Goal: Find specific page/section: Locate a particular part of the current website

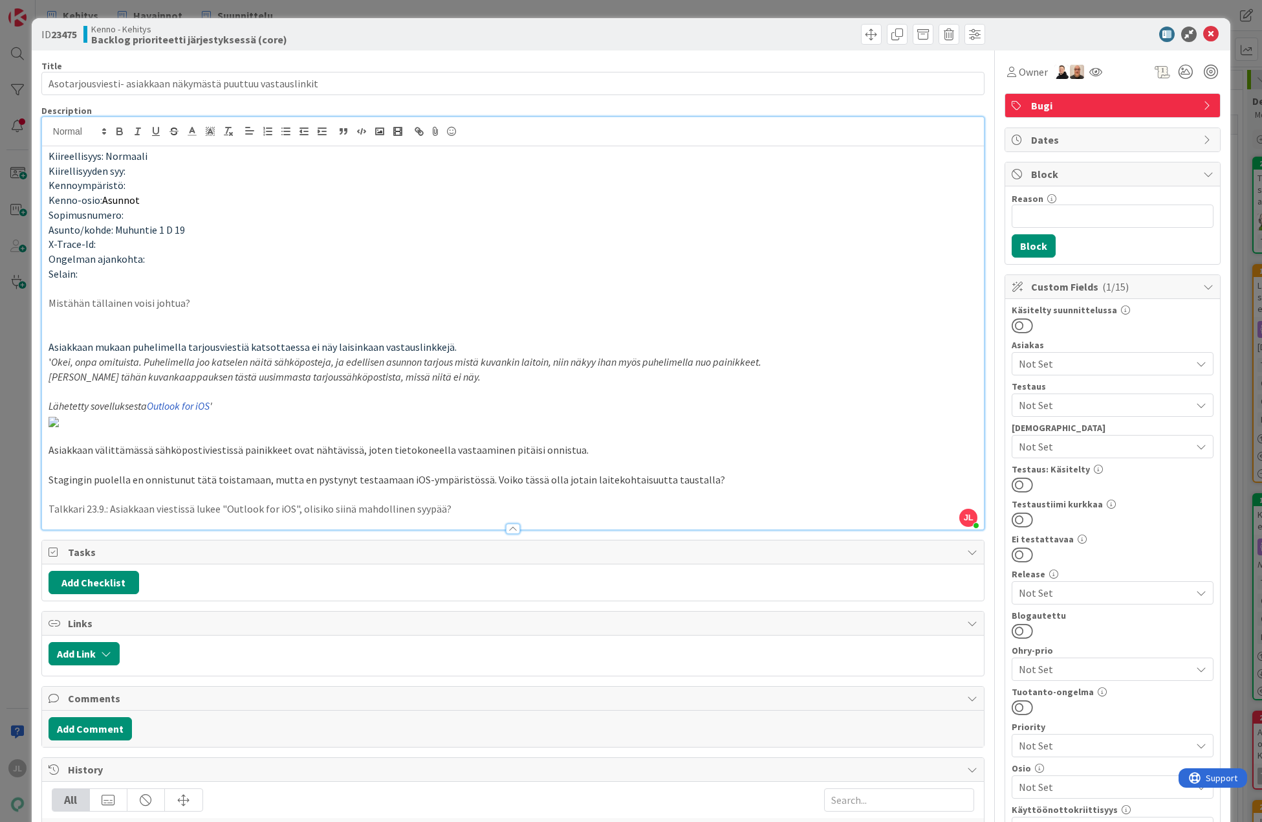
scroll to position [712, 0]
type input "Asotarjousviesti- asiakkaan näkymästä puuttuu vastauslinkit"
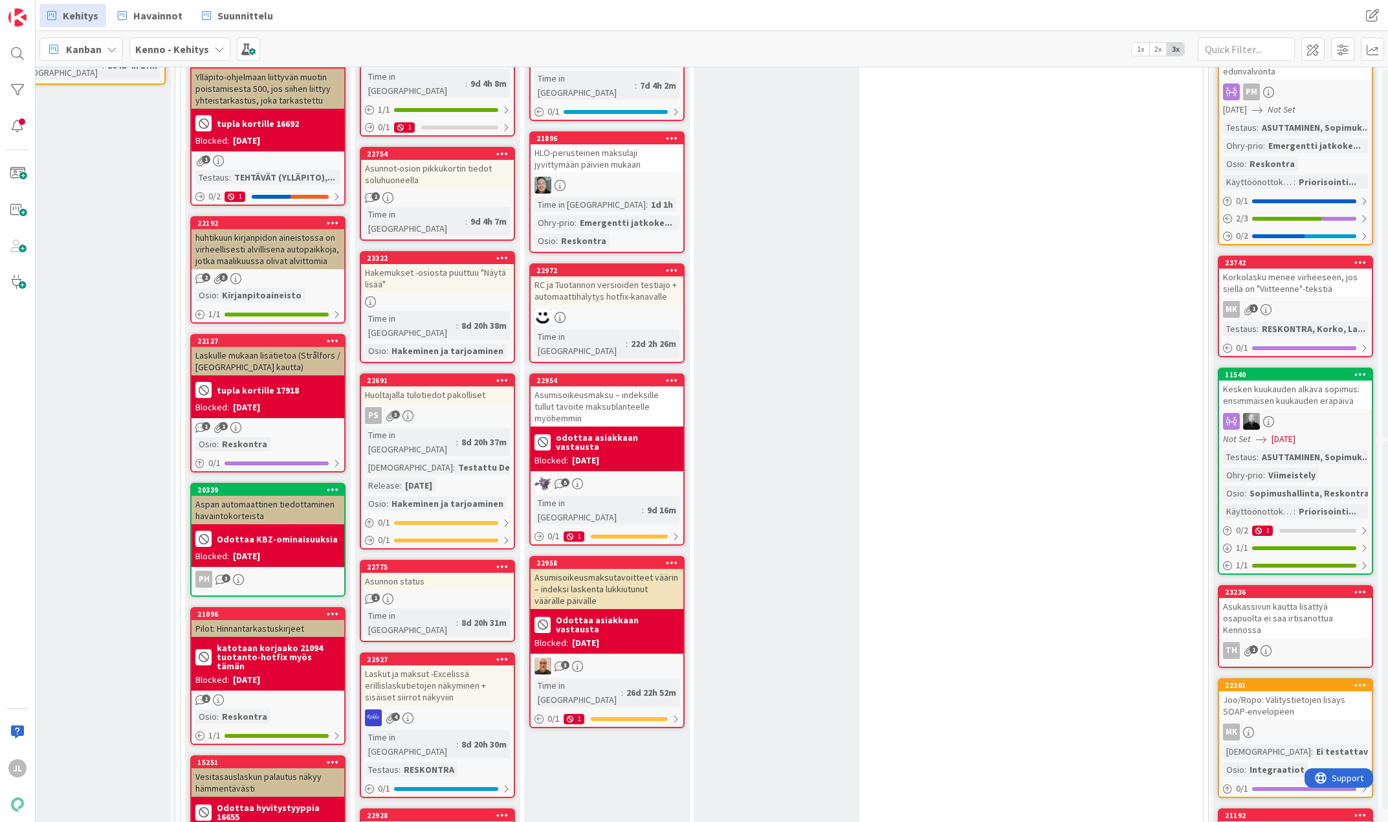
scroll to position [0, 35]
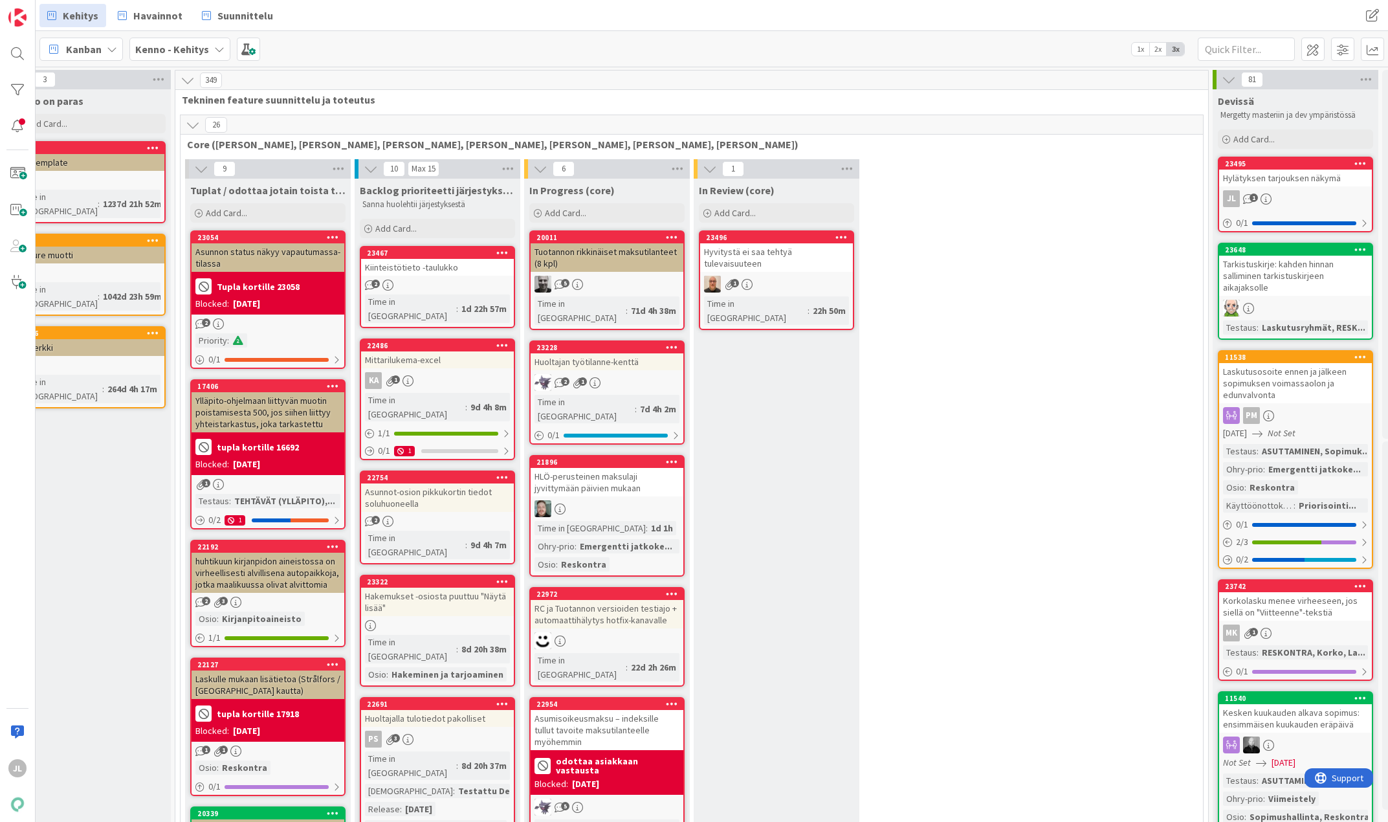
click at [448, 264] on div "Kiinteistötieto -taulukko" at bounding box center [437, 267] width 153 height 17
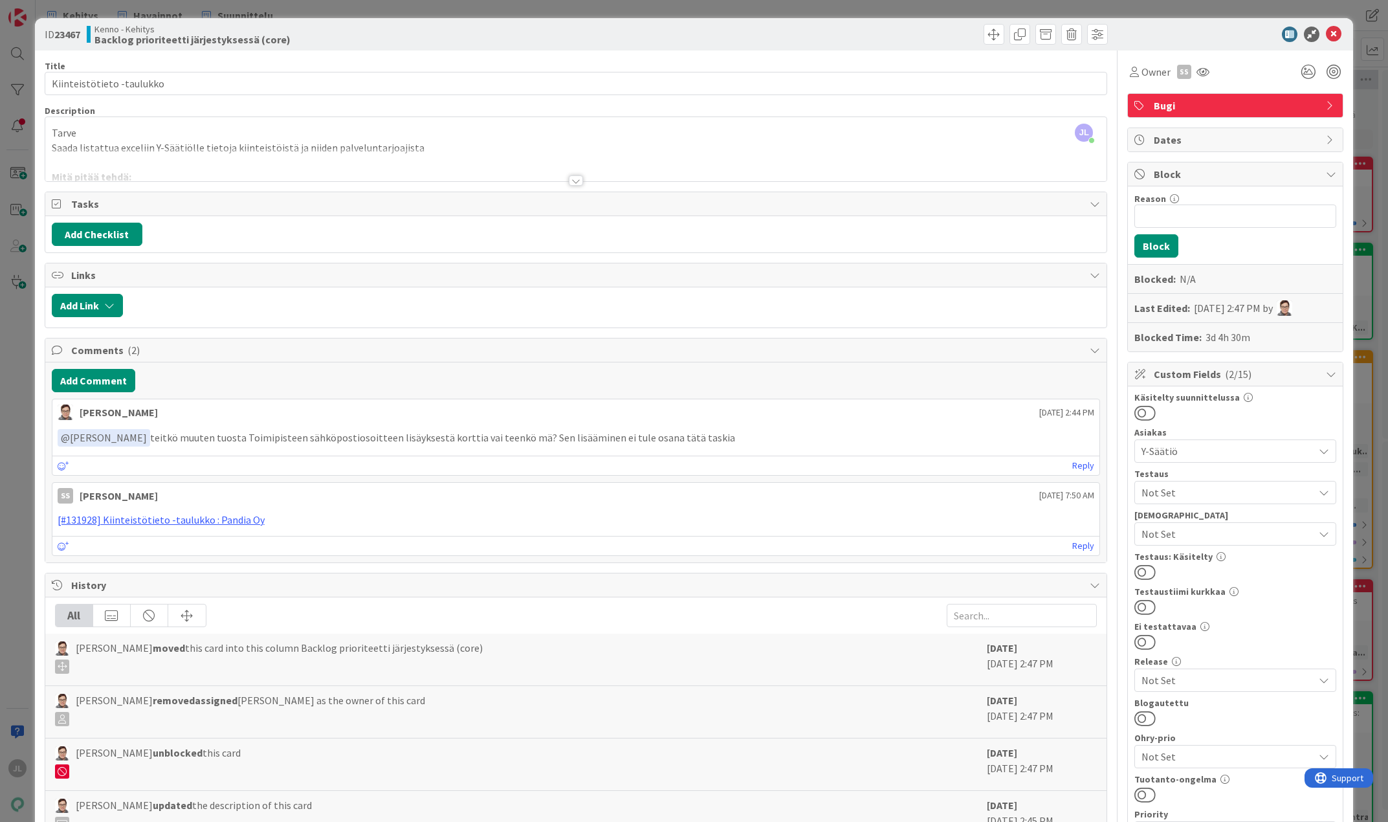
click at [384, 155] on div at bounding box center [576, 164] width 1062 height 33
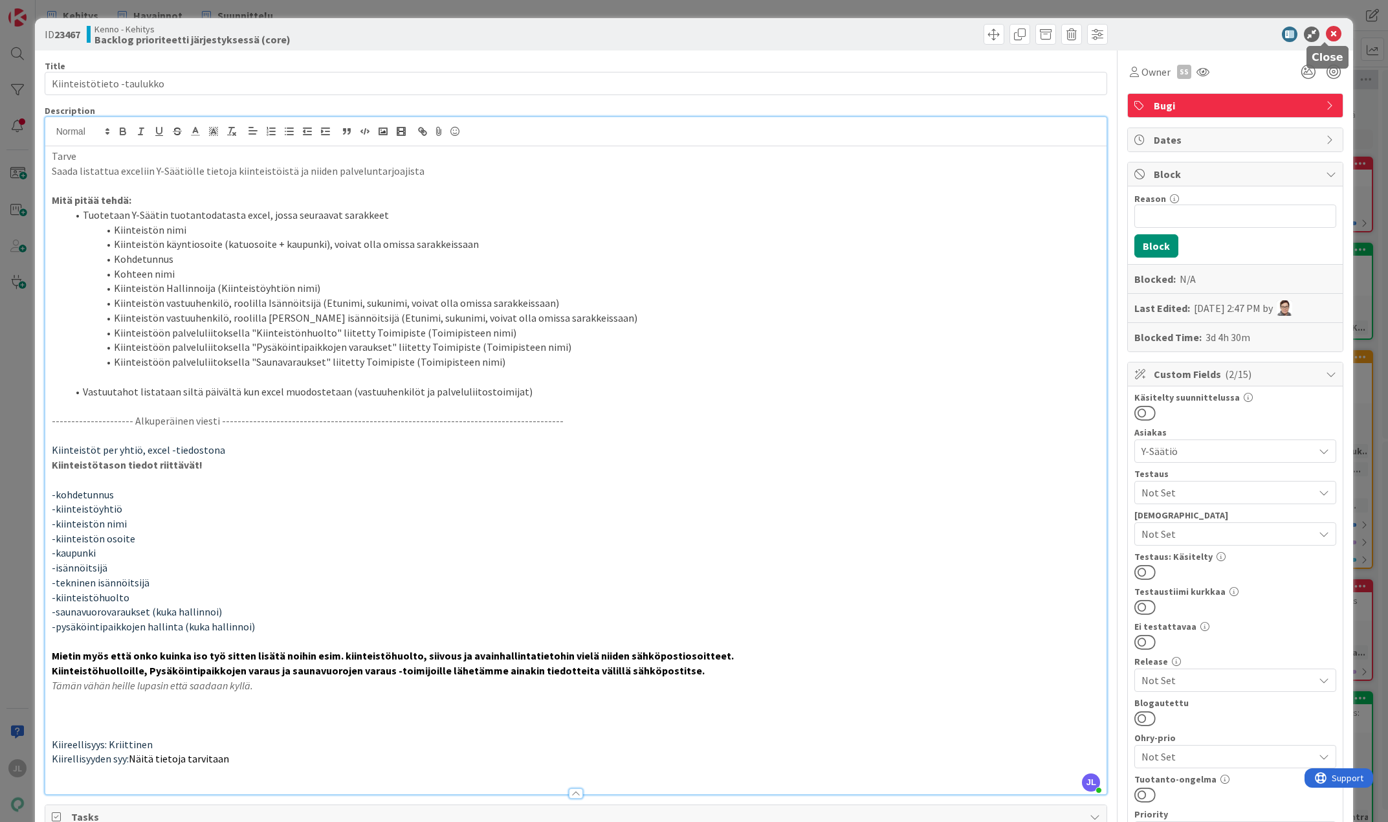
click at [1326, 36] on icon at bounding box center [1334, 35] width 16 height 16
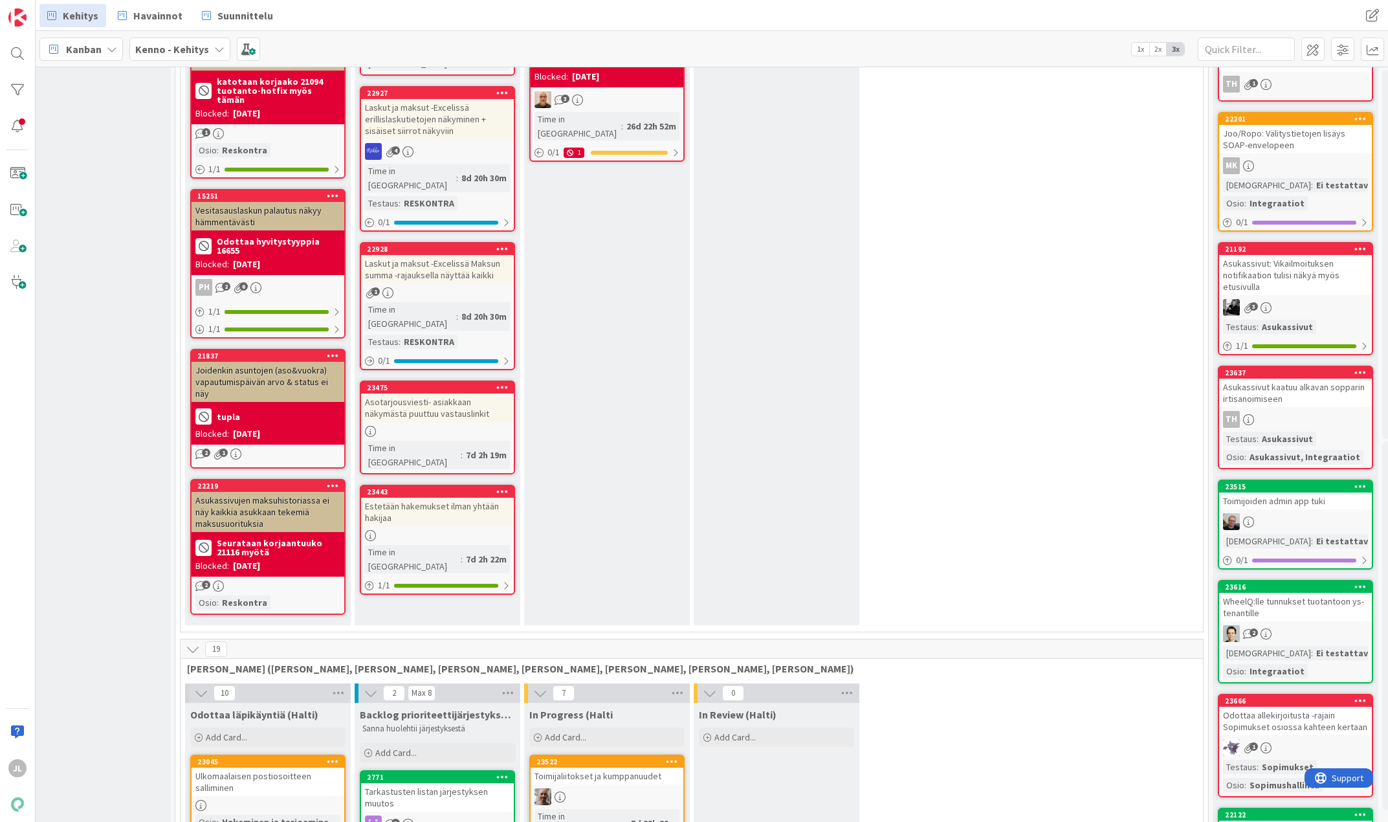
scroll to position [906, 35]
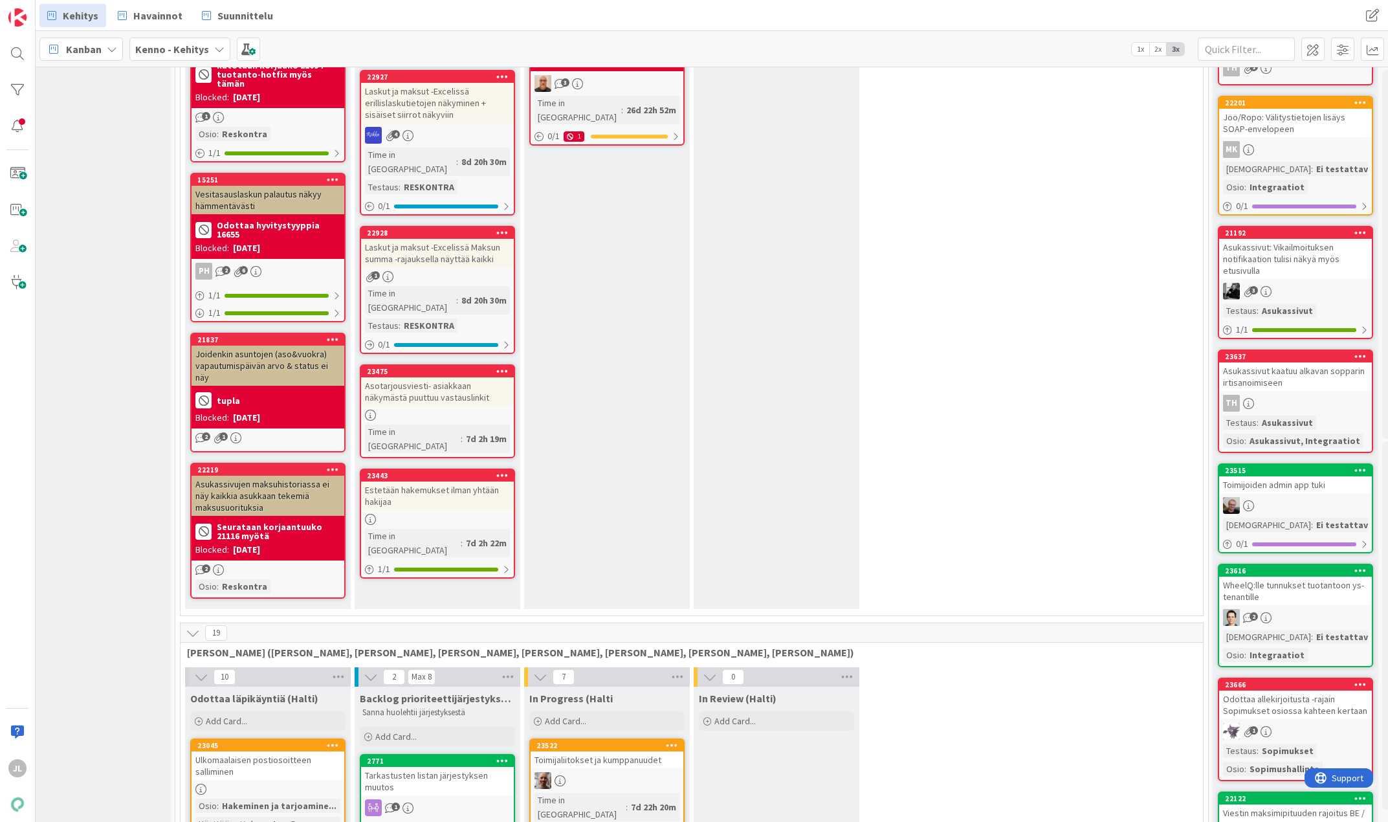
click at [432, 377] on div "Asotarjousviesti- asiakkaan näkymästä puuttuu vastauslinkit" at bounding box center [437, 391] width 153 height 28
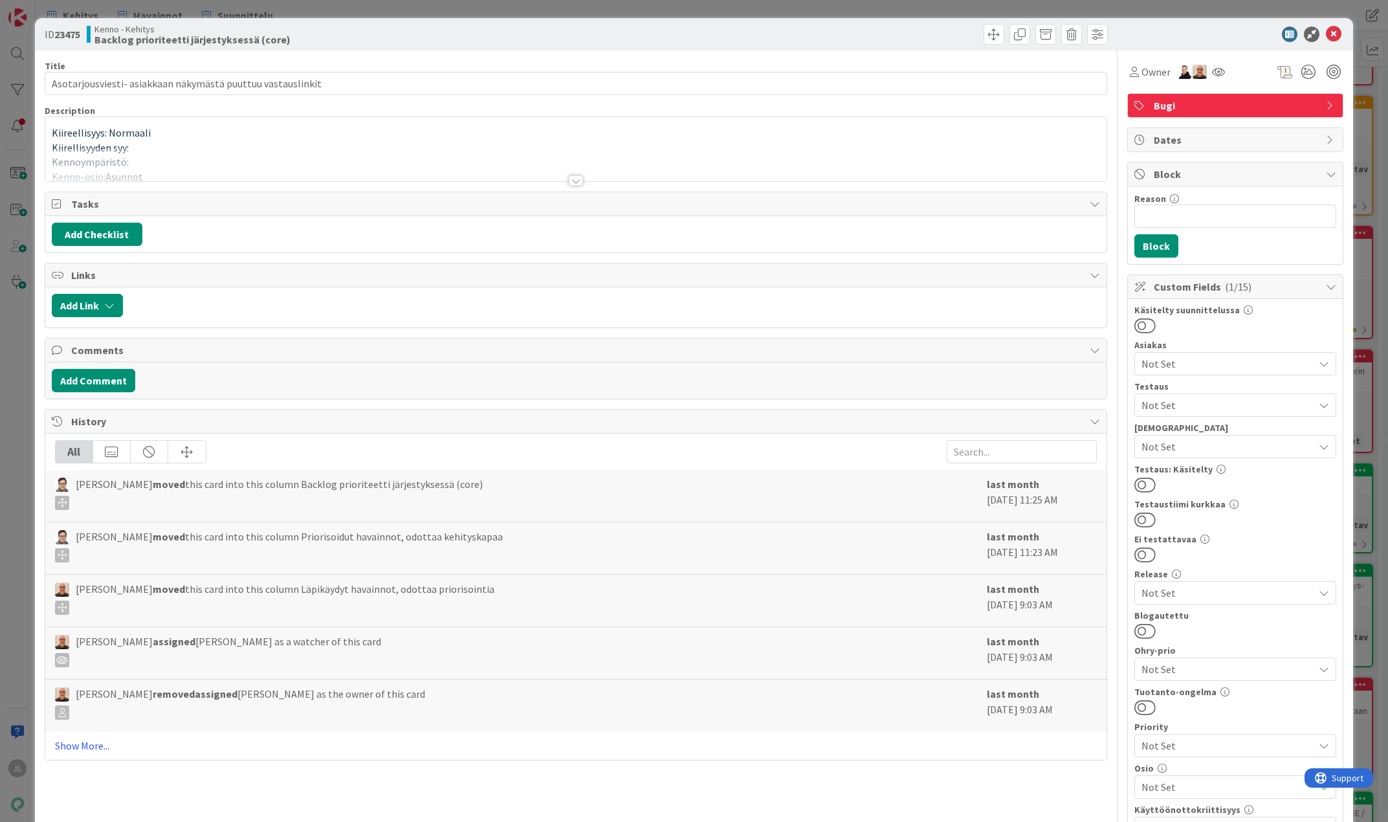
type input "Asotarjousviesti- asiakkaan näkymästä puuttuu vastauslinkit"
click at [1330, 33] on icon at bounding box center [1334, 35] width 16 height 16
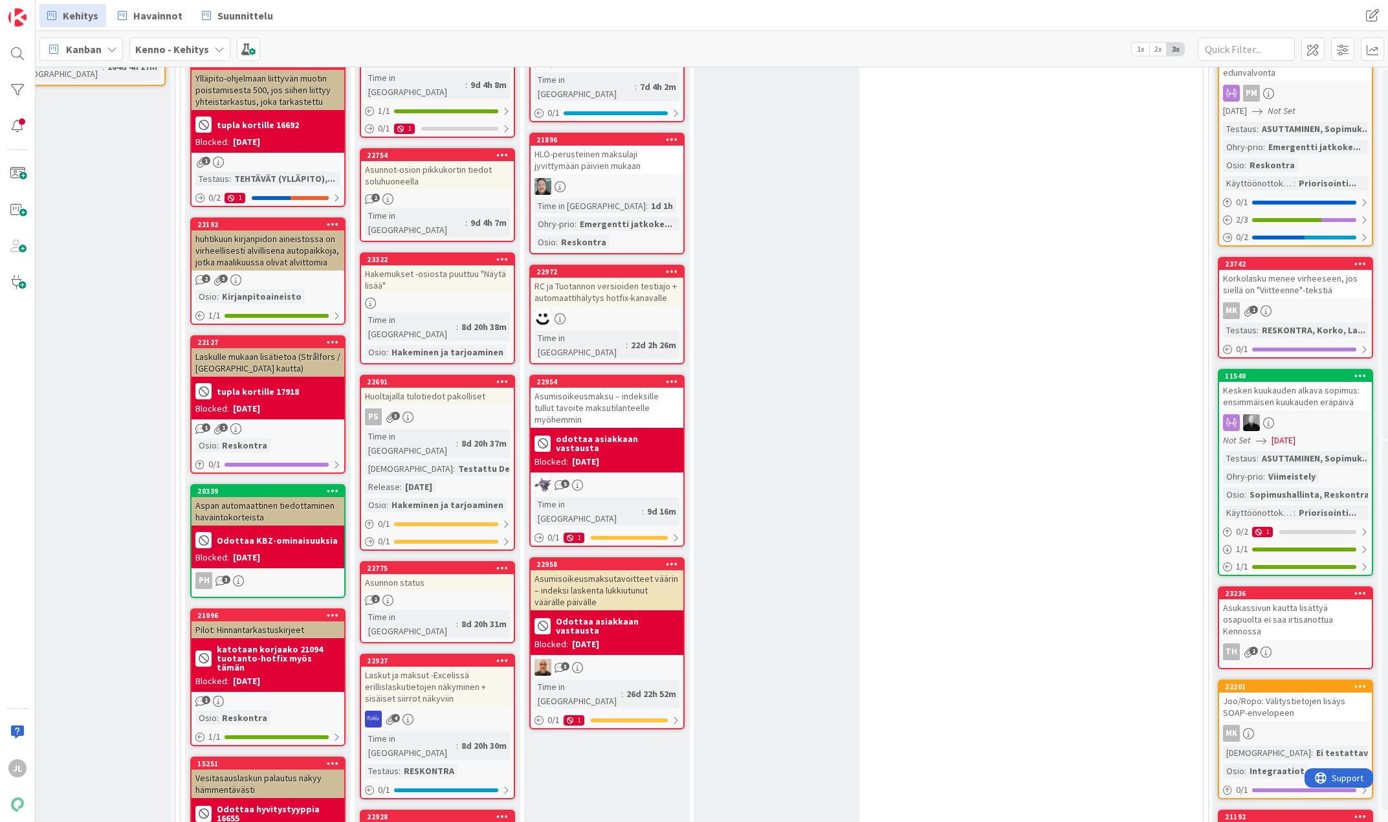
scroll to position [324, 35]
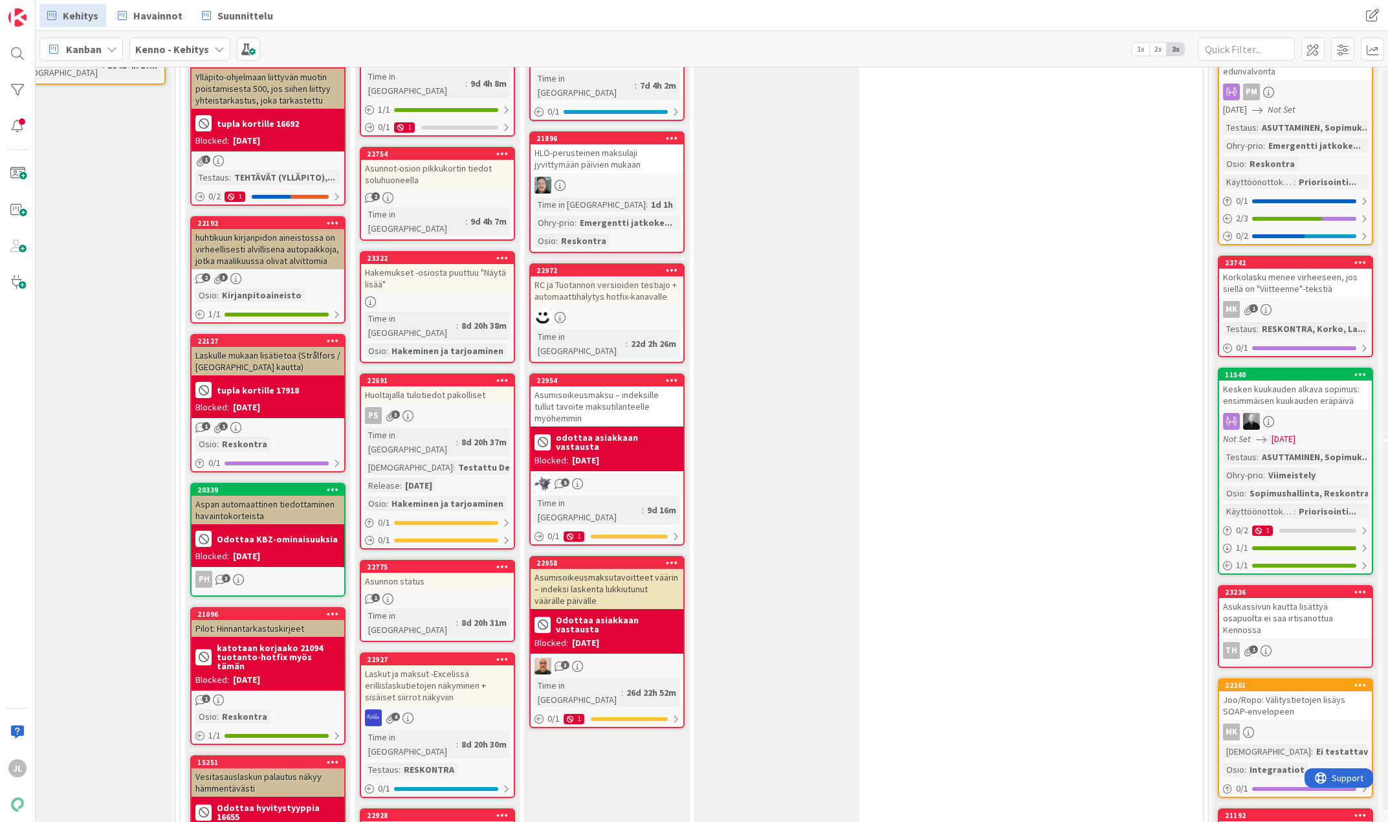
click at [419, 593] on div "1" at bounding box center [437, 598] width 153 height 11
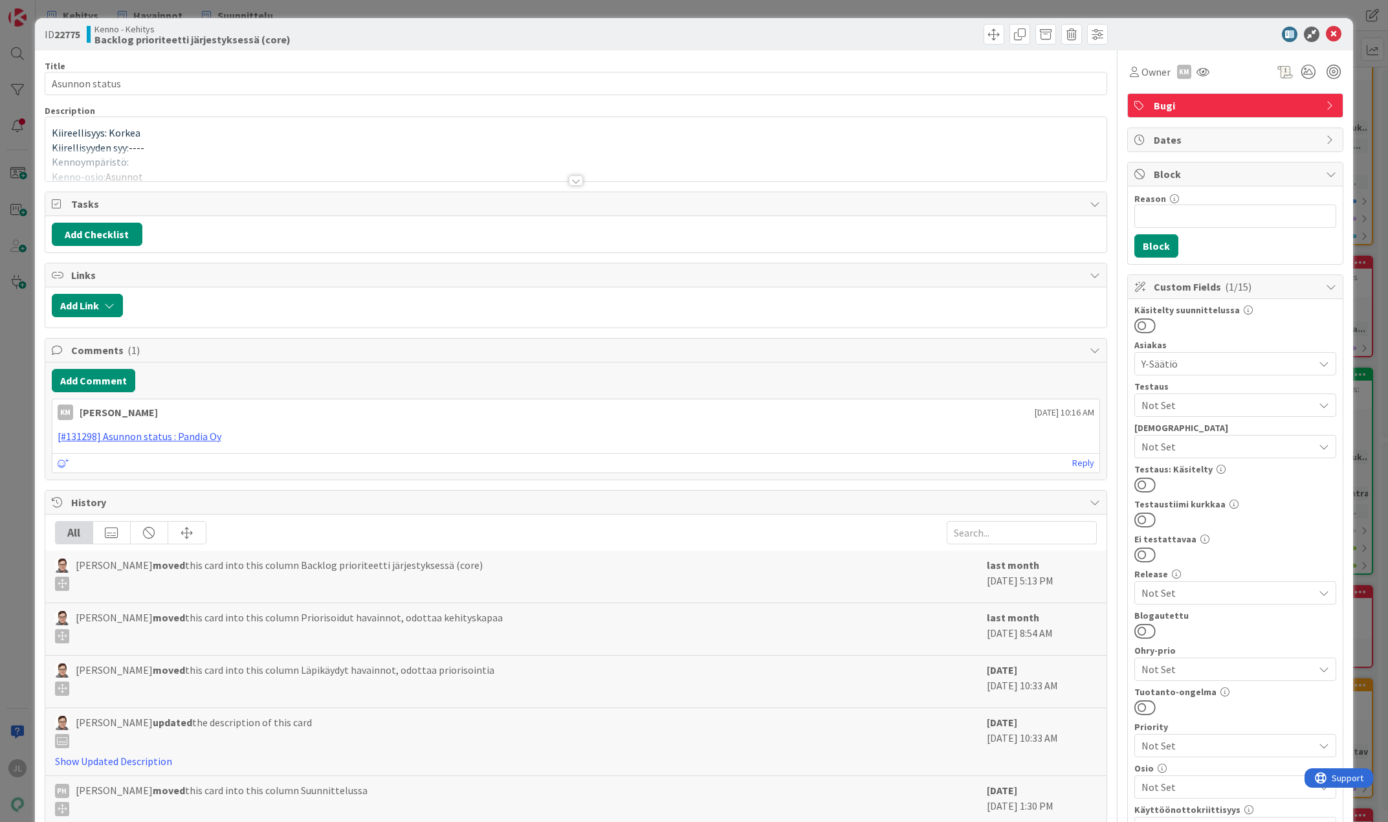
click at [351, 137] on p "Kiireellisyys: Korkea" at bounding box center [576, 133] width 1049 height 15
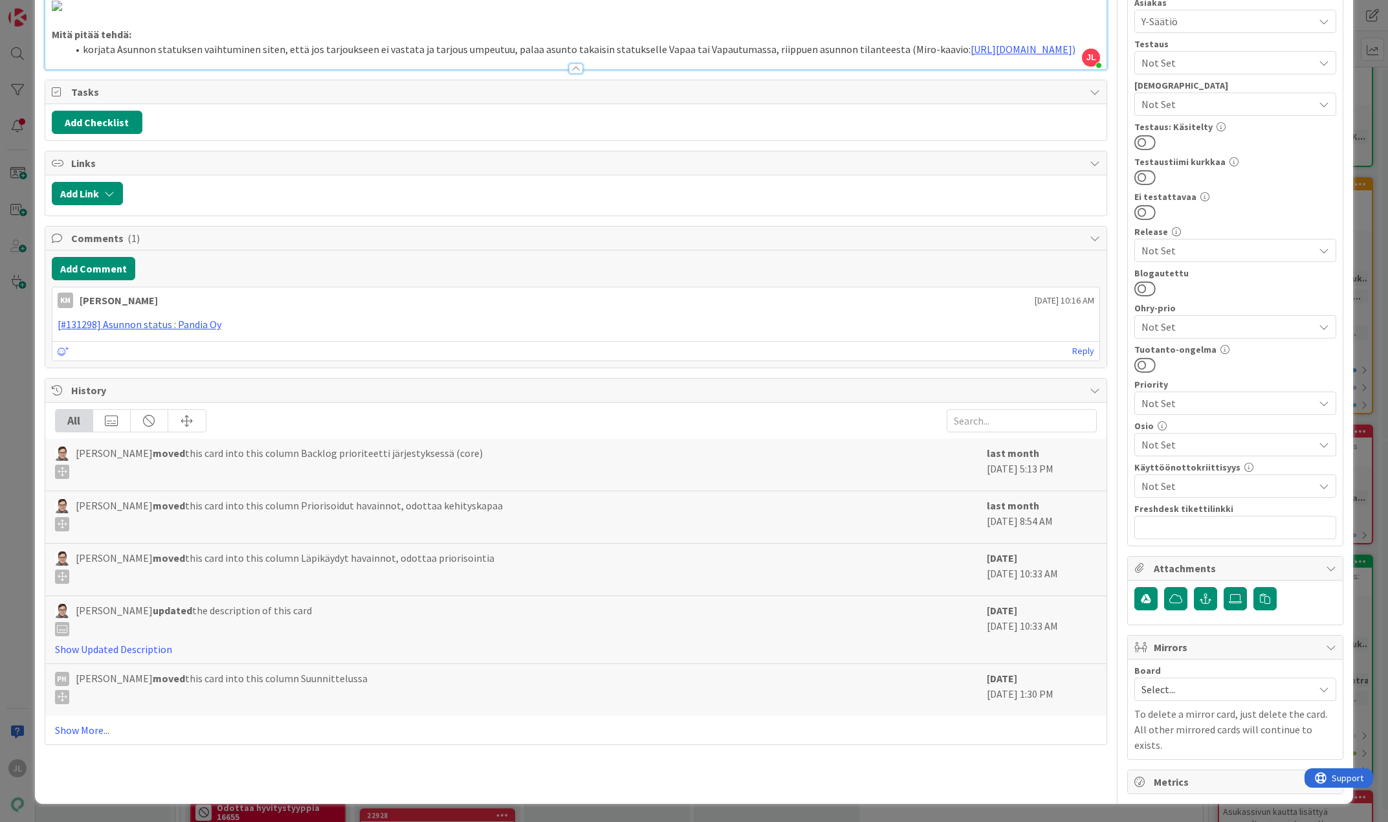
scroll to position [1035, 0]
click at [971, 56] on link "https://miro.com/app/board/o9J_l3fE_6U=/)" at bounding box center [1023, 49] width 105 height 13
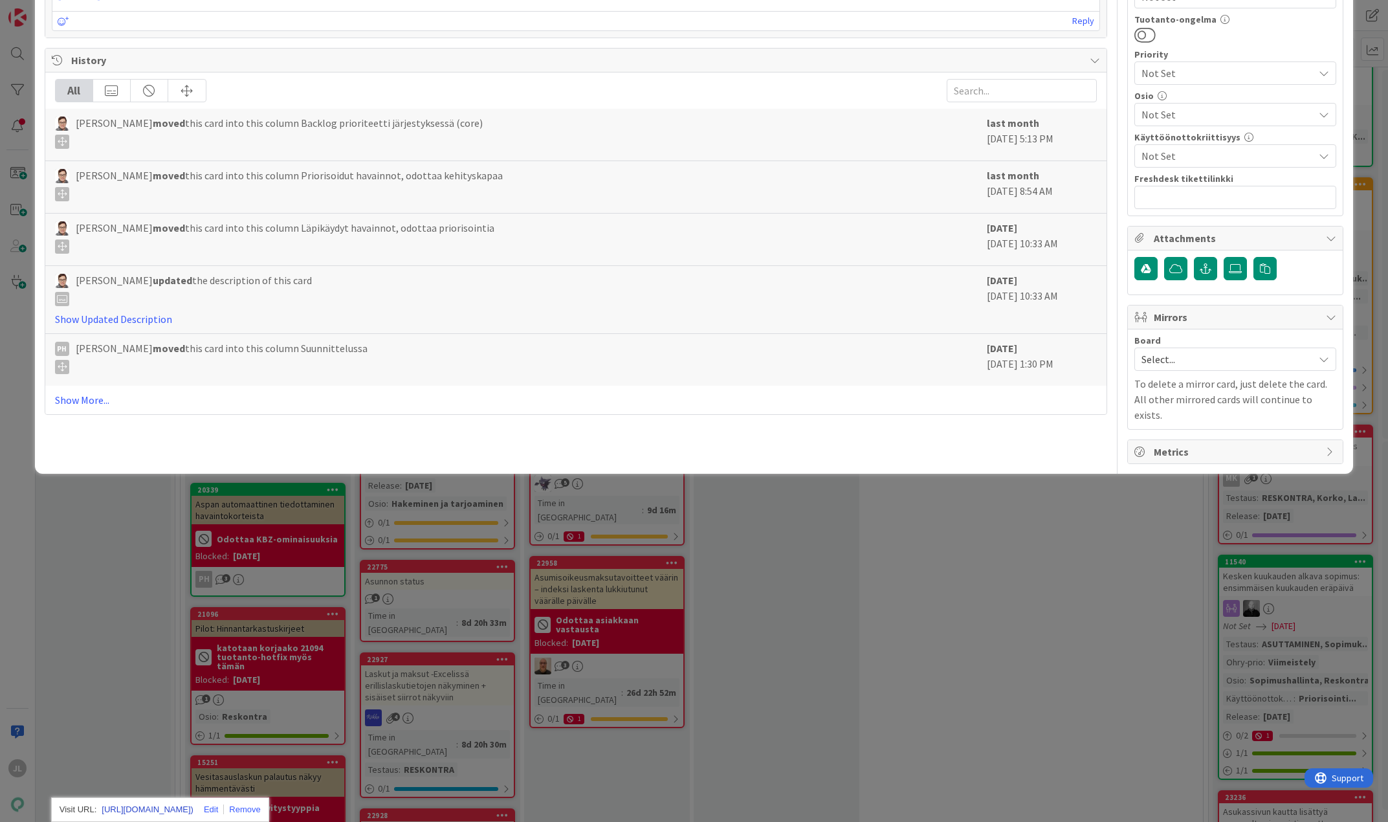
click at [192, 801] on link "https://miro.com/app/board/o9J_l3fE_6U=/)" at bounding box center [148, 809] width 92 height 17
click at [78, 408] on link "Show More..." at bounding box center [576, 400] width 1042 height 16
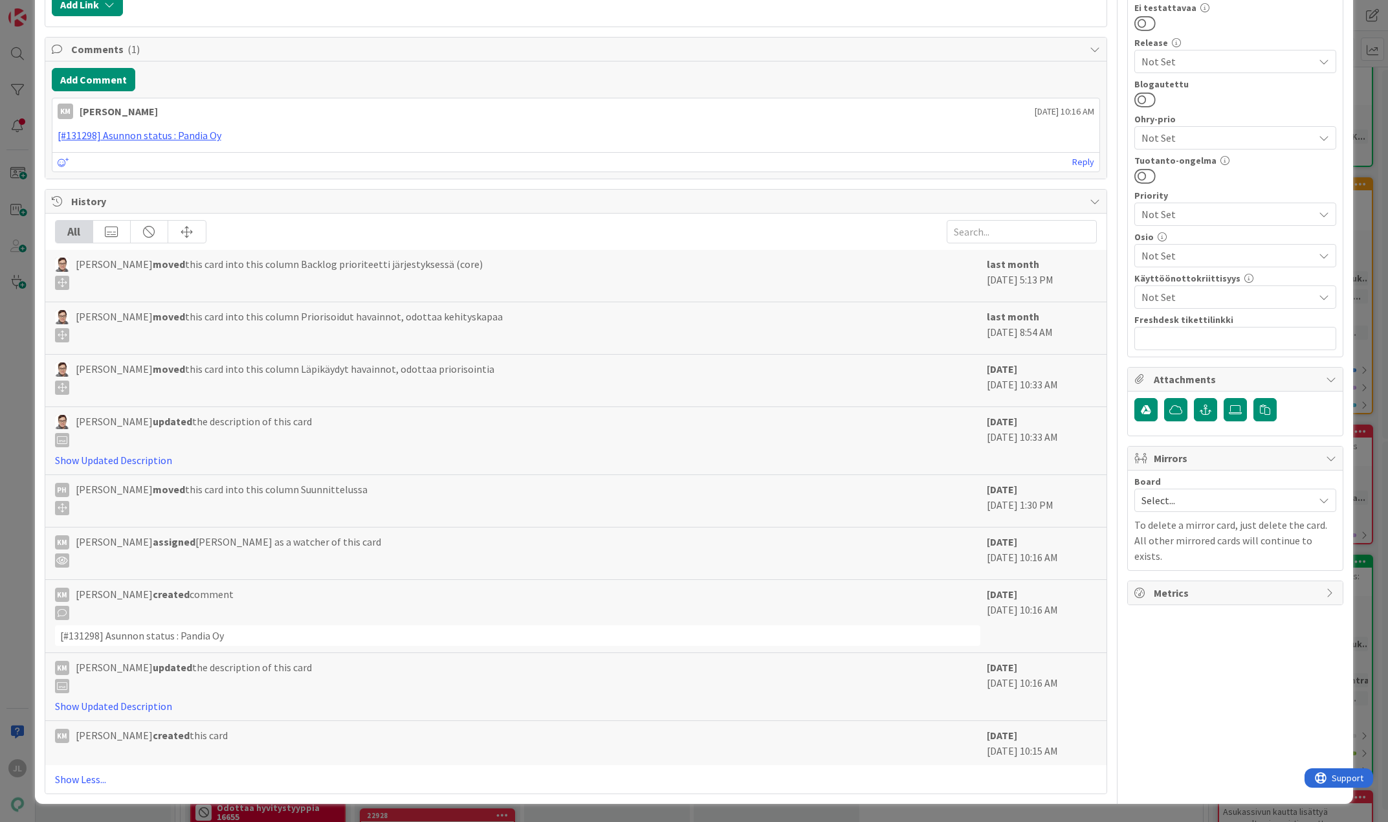
scroll to position [259, 0]
